Goal: Find specific page/section: Find specific page/section

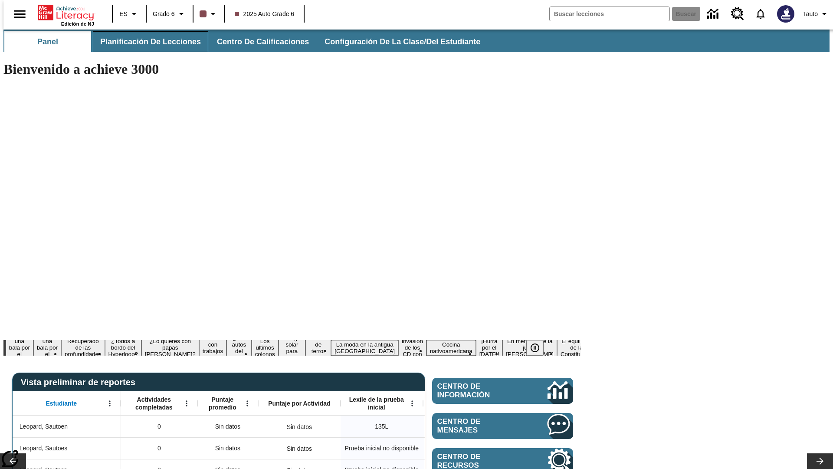
click at [145, 42] on span "Planificación de lecciones" at bounding box center [150, 42] width 101 height 10
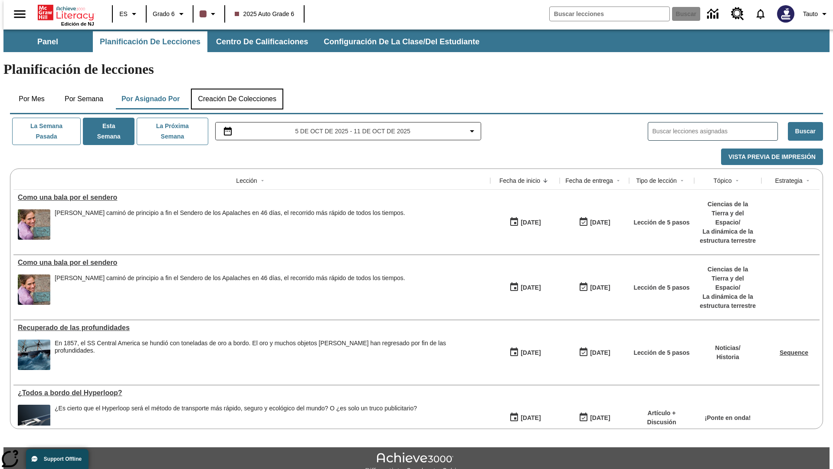
click at [237, 89] on button "Creación de colecciones" at bounding box center [237, 99] width 92 height 21
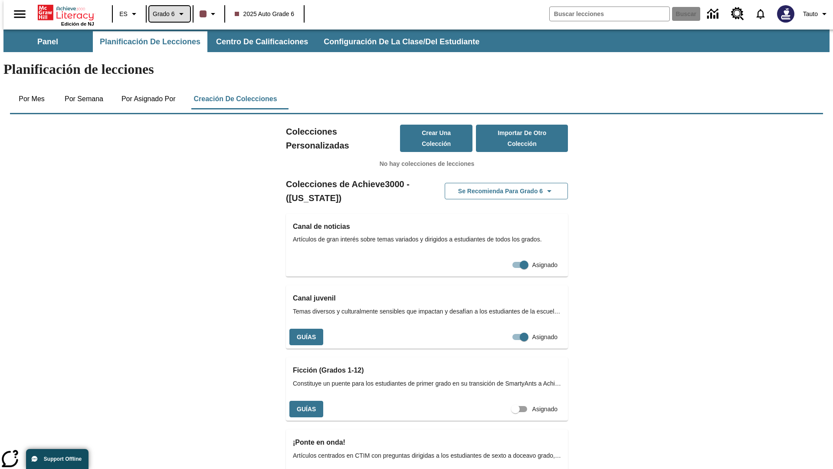
click at [167, 14] on span "Grado 6" at bounding box center [164, 14] width 22 height 9
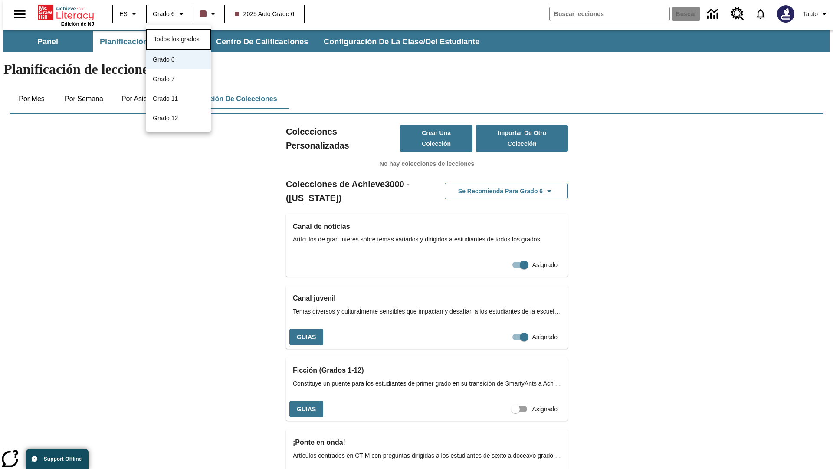
click at [178, 38] on span "Todos los grados" at bounding box center [177, 39] width 46 height 7
